Goal: Information Seeking & Learning: Find specific page/section

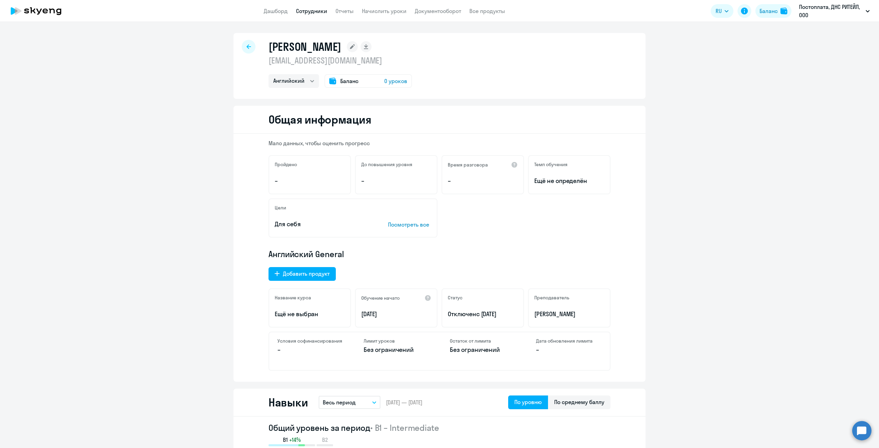
select select "english"
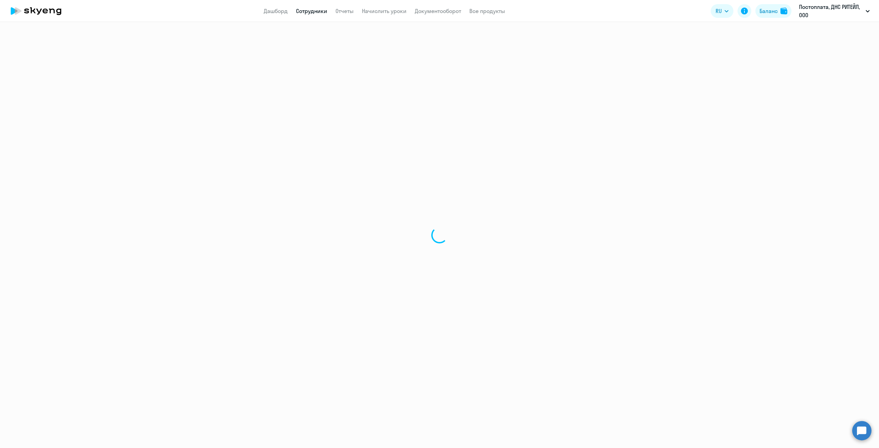
select select "30"
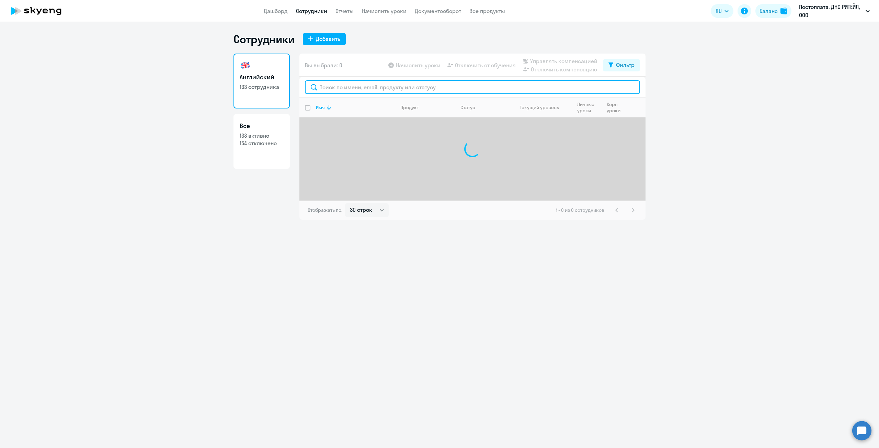
click at [357, 88] on input "text" at bounding box center [472, 87] width 335 height 14
type input "[PERSON_NAME]"
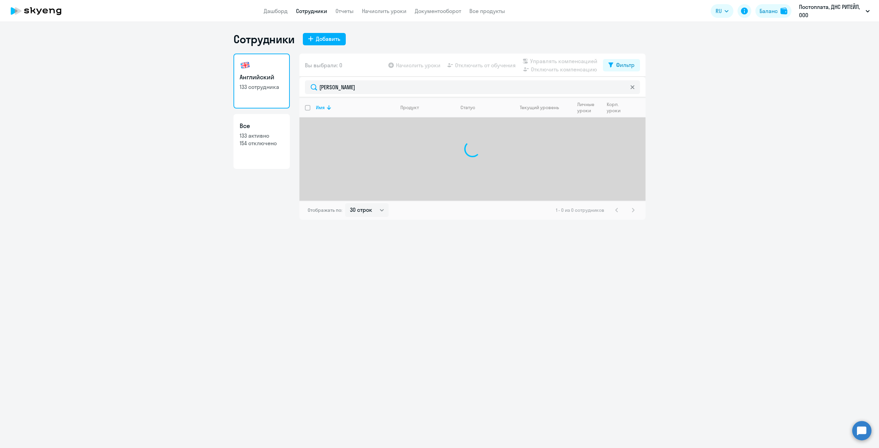
click at [402, 259] on div "Сотрудники Добавить Английский 133 сотрудника Все 133 активно 154 отключено Вы …" at bounding box center [439, 235] width 879 height 426
